Goal: Task Accomplishment & Management: Manage account settings

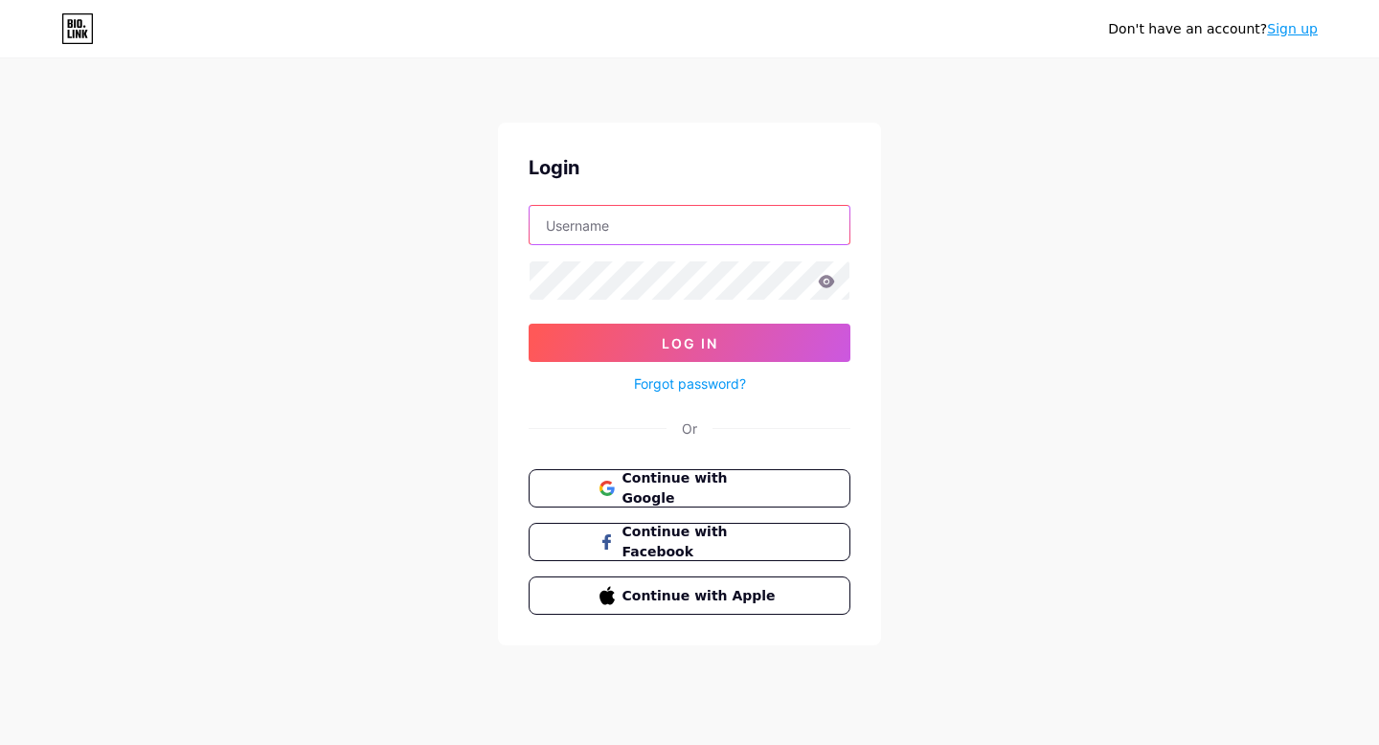
click at [595, 206] on input "text" at bounding box center [690, 225] width 320 height 38
type input "[EMAIL_ADDRESS][DOMAIN_NAME]"
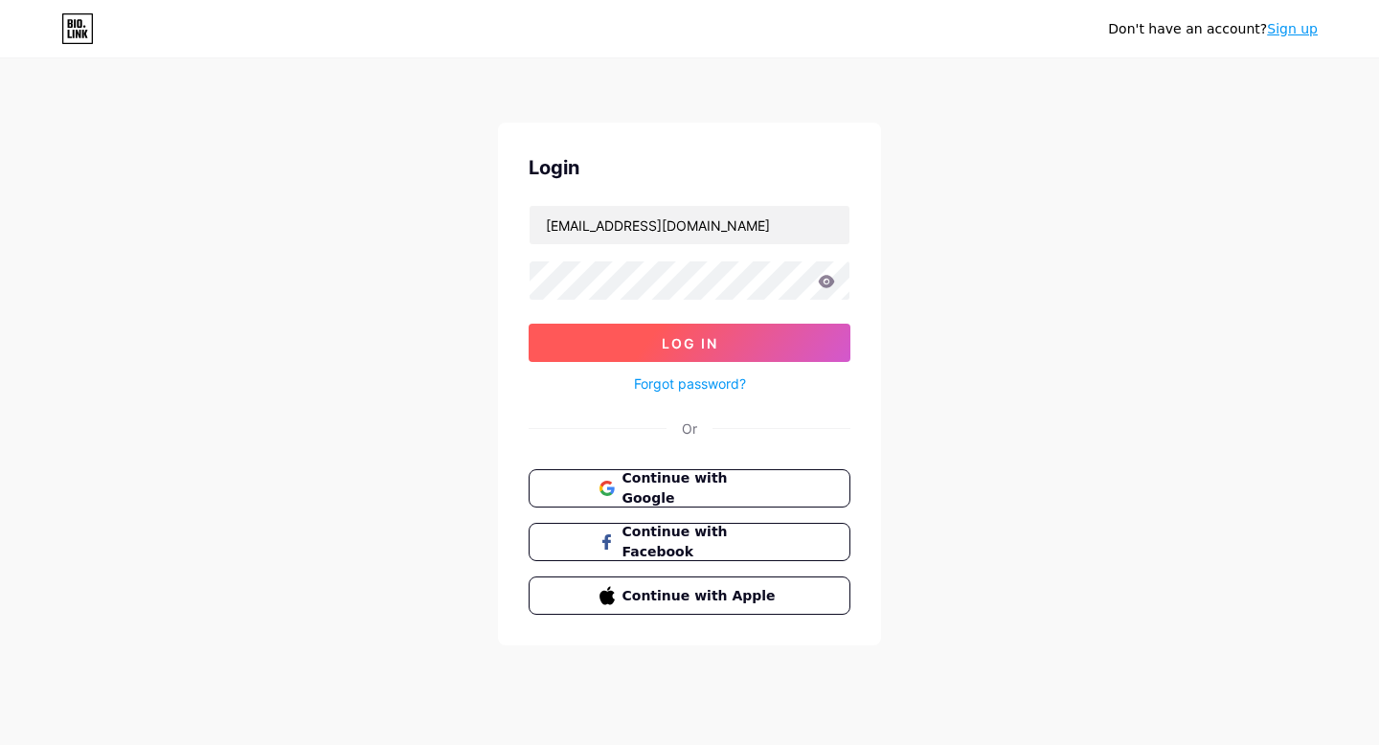
click at [654, 353] on button "Log In" at bounding box center [690, 343] width 322 height 38
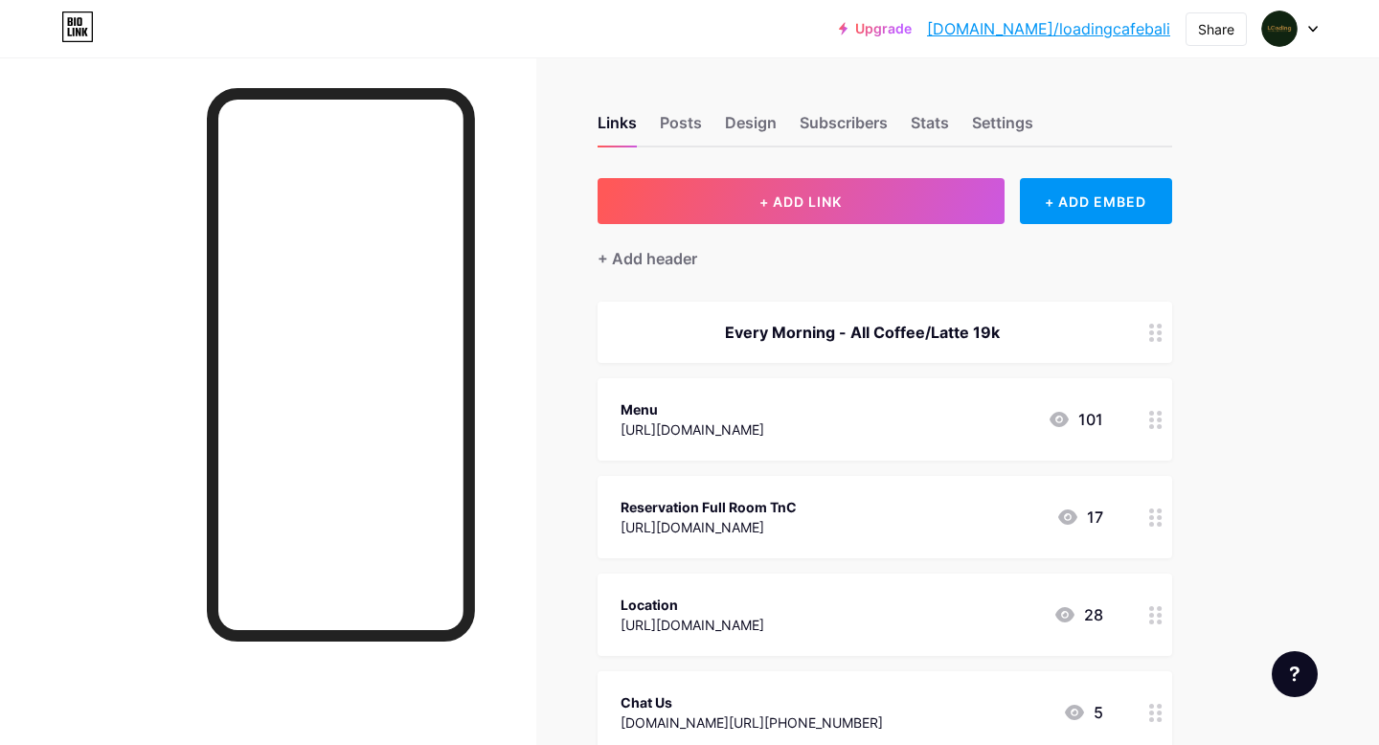
click at [764, 430] on div "[URL][DOMAIN_NAME]" at bounding box center [693, 430] width 144 height 20
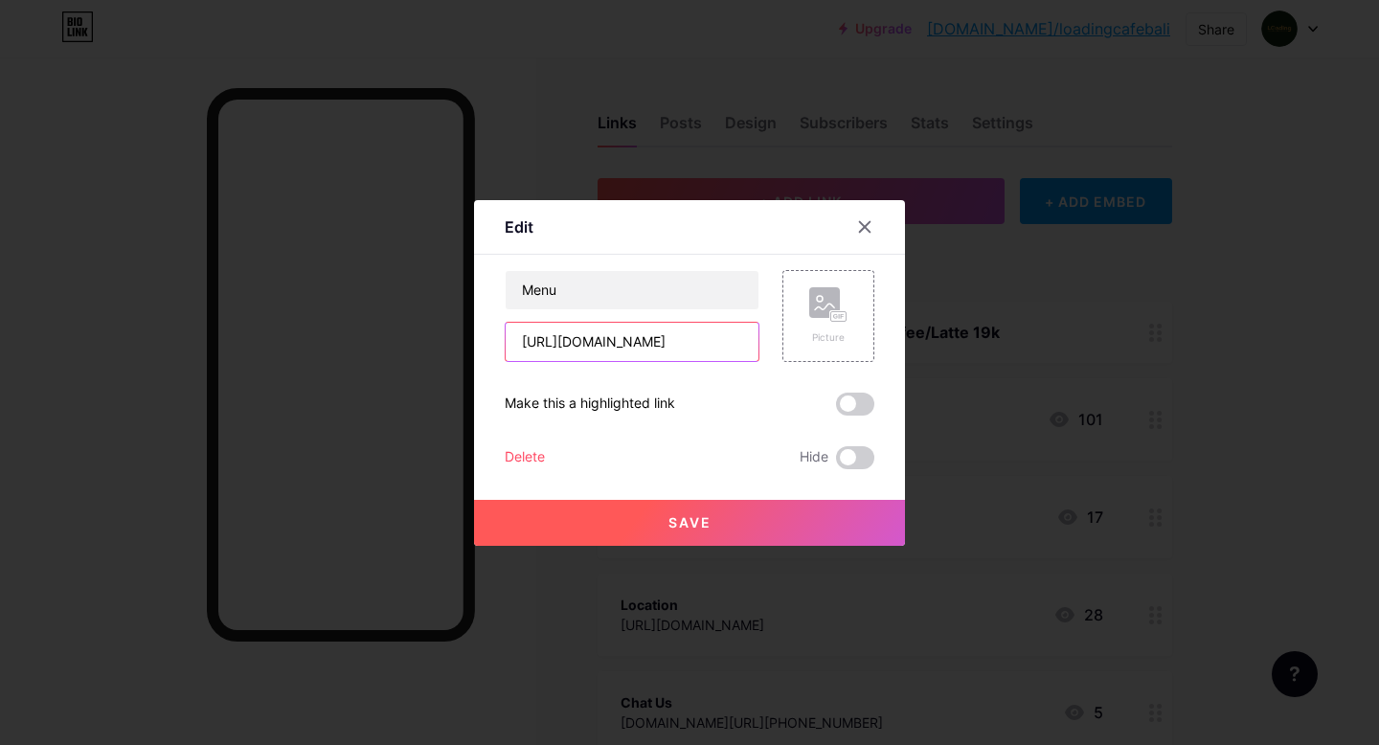
click at [718, 343] on input "[URL][DOMAIN_NAME]" at bounding box center [632, 342] width 253 height 38
drag, startPoint x: 519, startPoint y: 342, endPoint x: 987, endPoint y: 337, distance: 467.5
click at [987, 337] on div "Edit Content YouTube Play YouTube video without leaving your page. ADD Vimeo Pl…" at bounding box center [689, 372] width 1379 height 745
paste input "[URL][DOMAIN_NAME]"
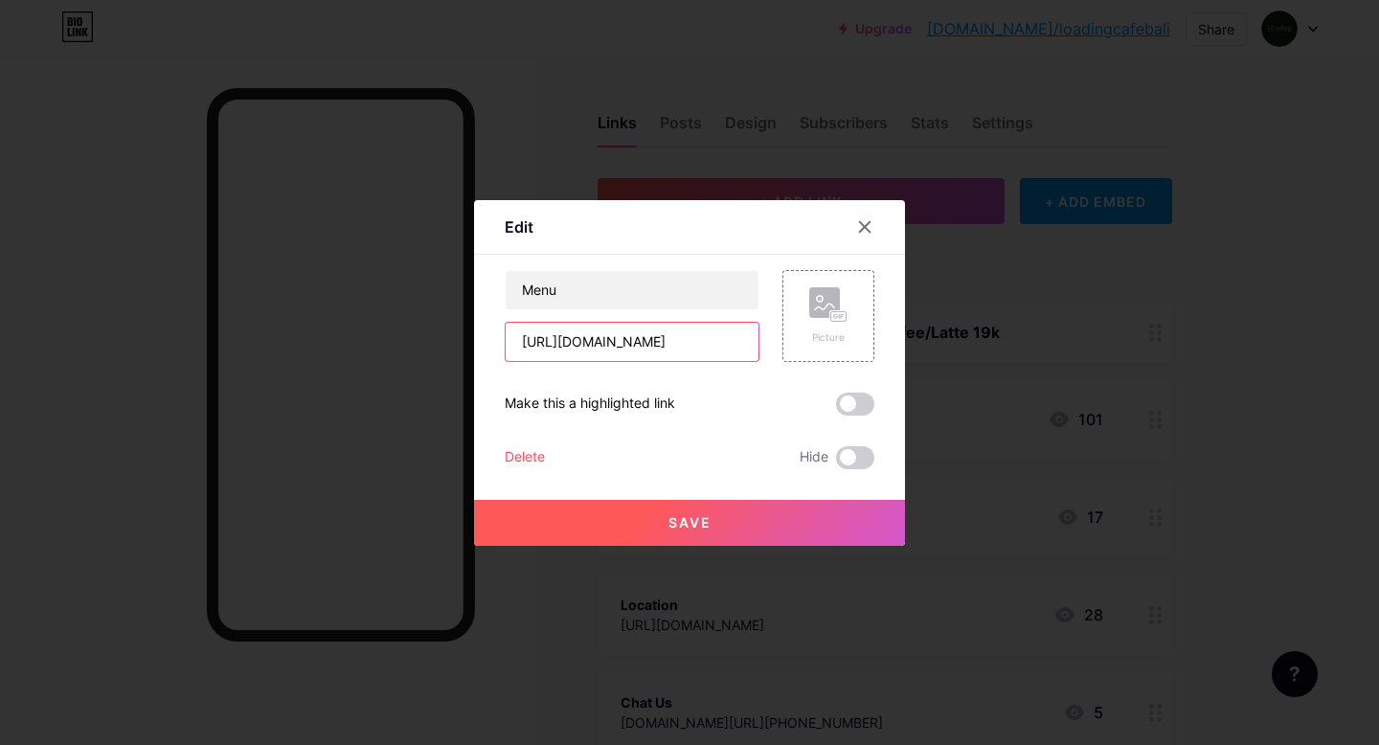
type input "[URL][DOMAIN_NAME]"
click at [723, 522] on button "Save" at bounding box center [689, 523] width 431 height 46
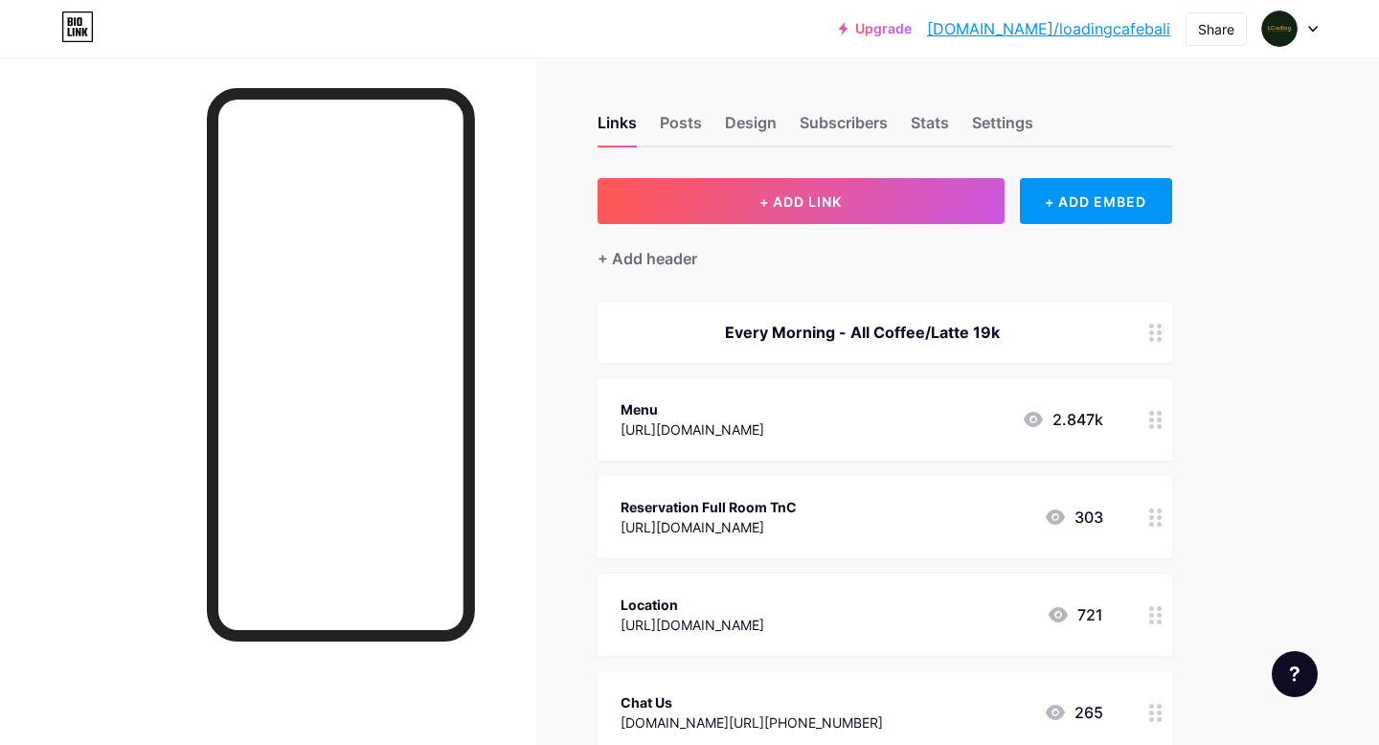
scroll to position [231, 0]
